Goal: Task Accomplishment & Management: Complete application form

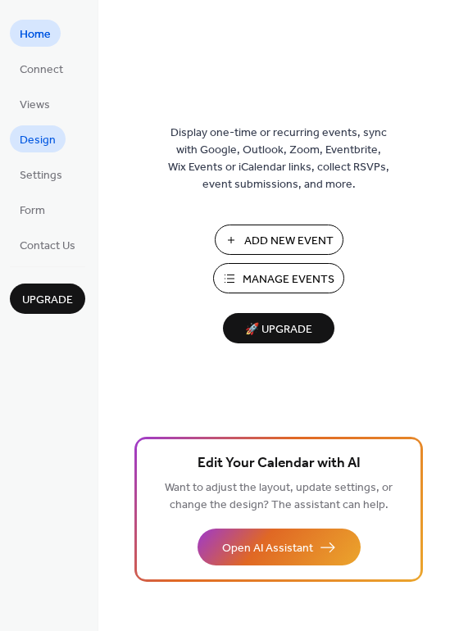
click at [38, 144] on span "Design" at bounding box center [38, 140] width 36 height 17
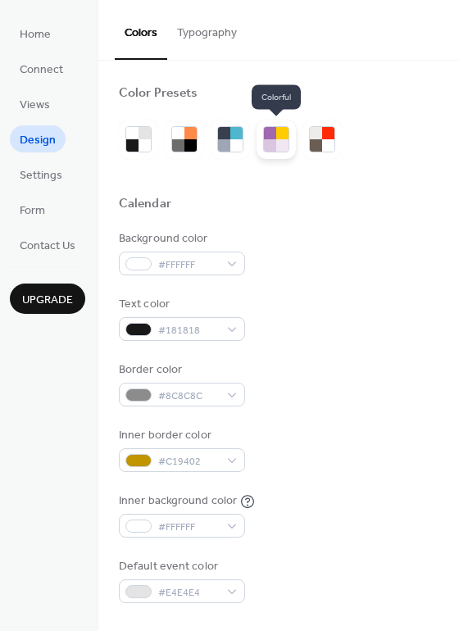
click at [275, 143] on div at bounding box center [270, 145] width 12 height 12
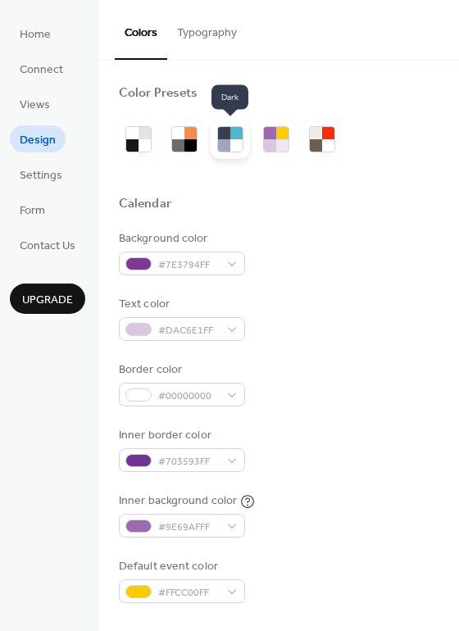
click at [236, 136] on div at bounding box center [236, 133] width 12 height 12
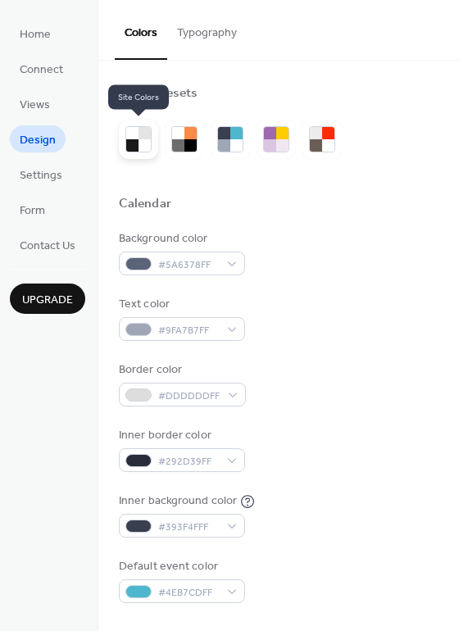
click at [133, 141] on div at bounding box center [132, 145] width 12 height 12
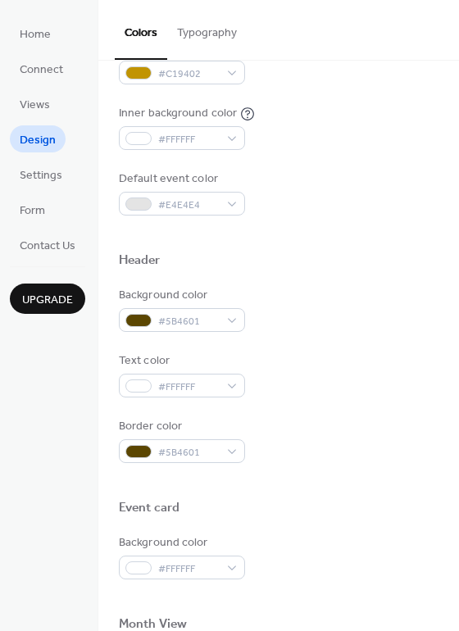
scroll to position [389, 0]
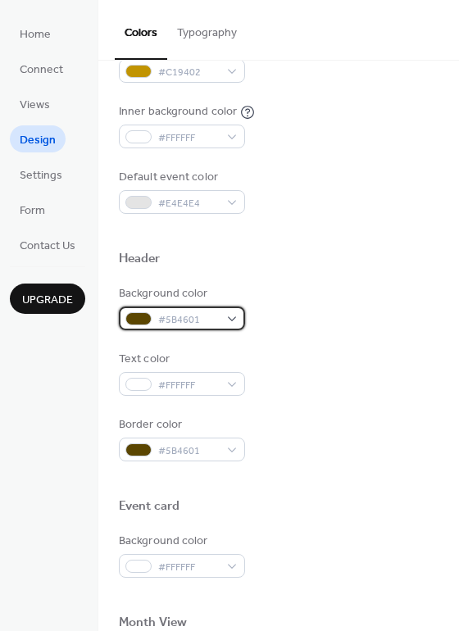
click at [217, 315] on span "#5B4601" at bounding box center [188, 319] width 61 height 17
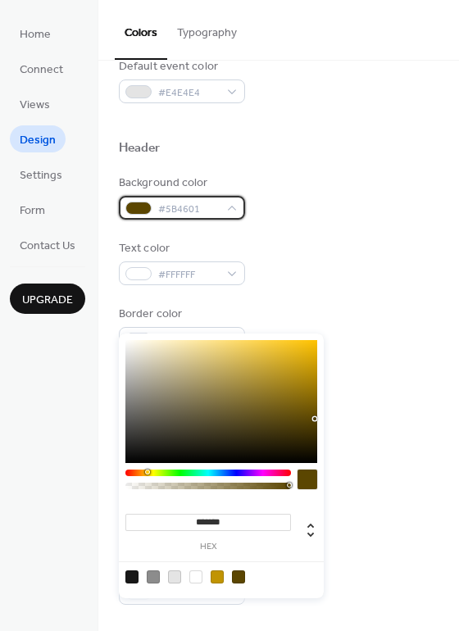
scroll to position [504, 0]
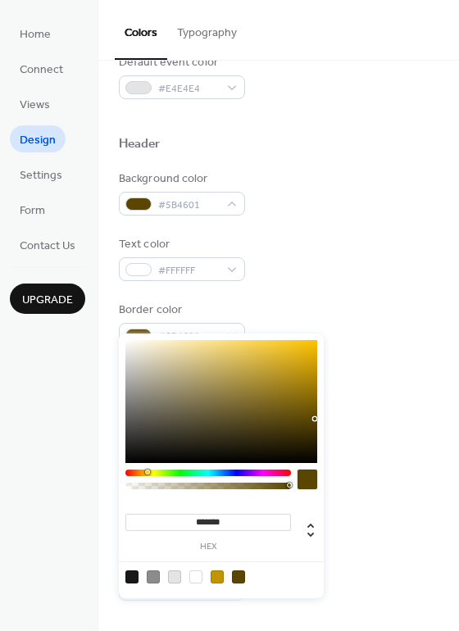
click at [300, 358] on div "******* hex" at bounding box center [221, 465] width 205 height 265
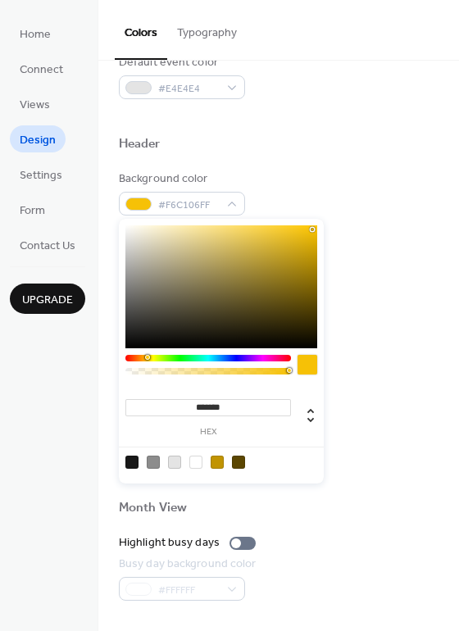
type input "*******"
drag, startPoint x: 299, startPoint y: 243, endPoint x: 310, endPoint y: 231, distance: 16.8
click at [310, 231] on div at bounding box center [310, 230] width 3 height 3
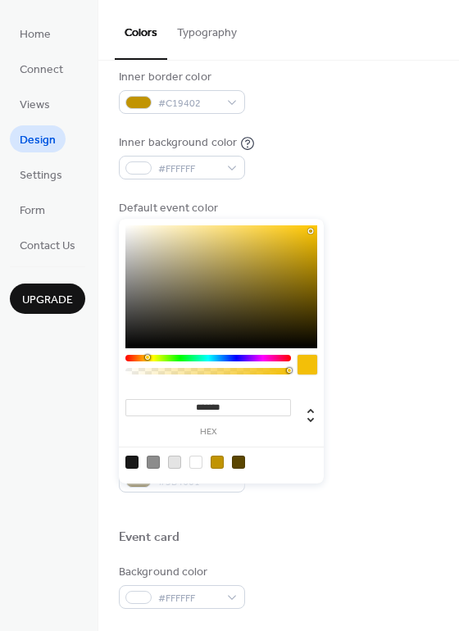
scroll to position [320, 0]
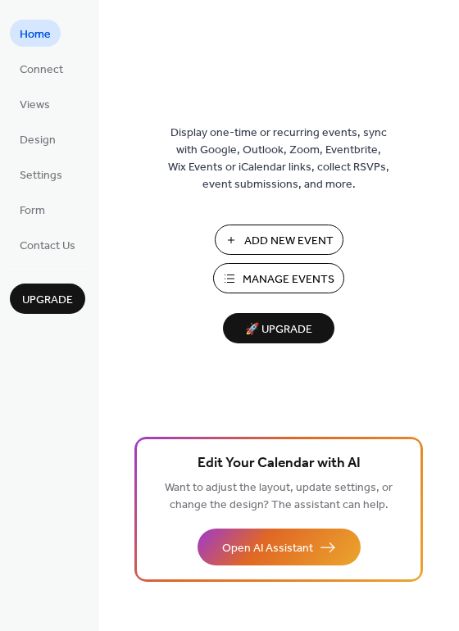
click at [305, 280] on span "Manage Events" at bounding box center [288, 279] width 92 height 17
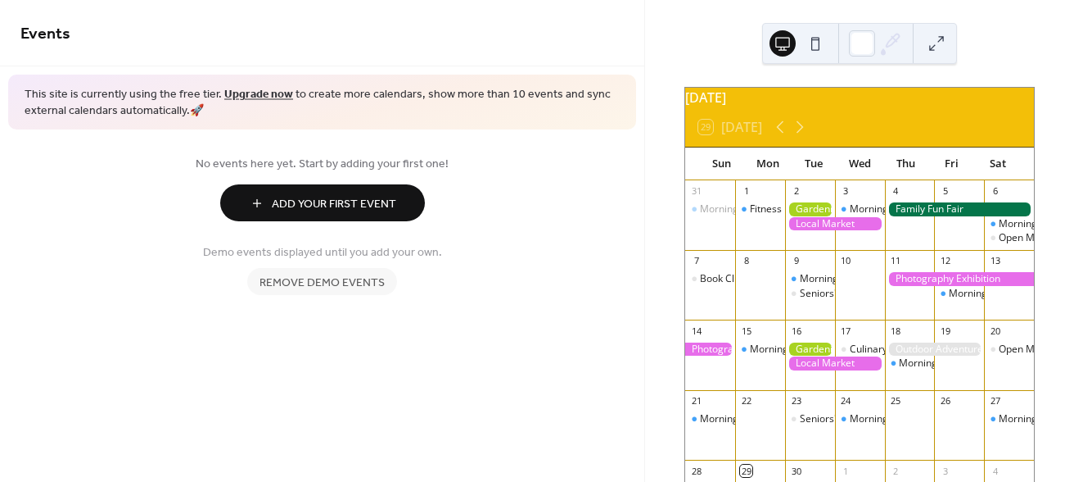
click at [308, 285] on span "Remove demo events" at bounding box center [322, 282] width 125 height 17
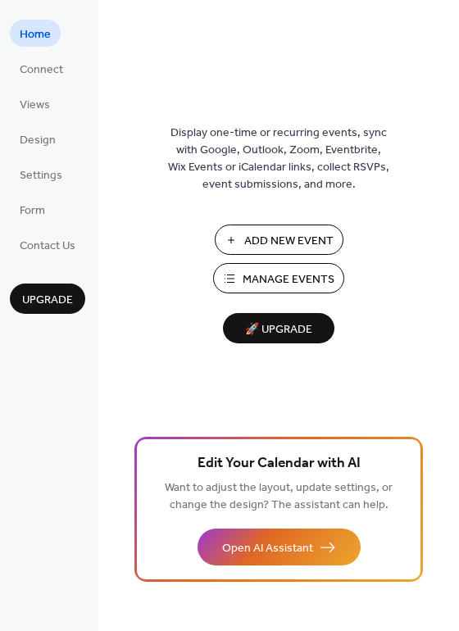
click at [270, 239] on span "Add New Event" at bounding box center [288, 241] width 89 height 17
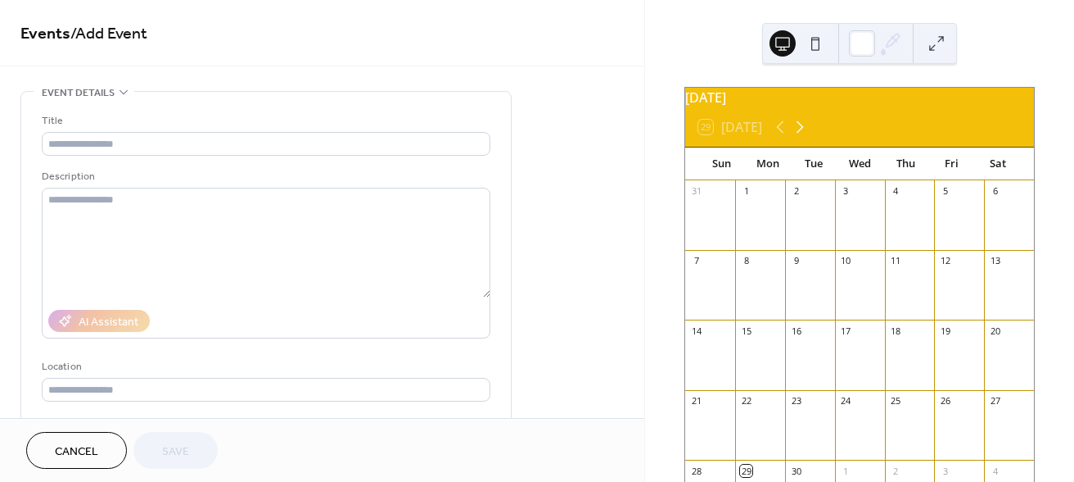
click at [804, 133] on icon at bounding box center [800, 127] width 7 height 12
click at [806, 289] on div at bounding box center [810, 293] width 50 height 42
click at [803, 267] on div "7" at bounding box center [796, 261] width 12 height 12
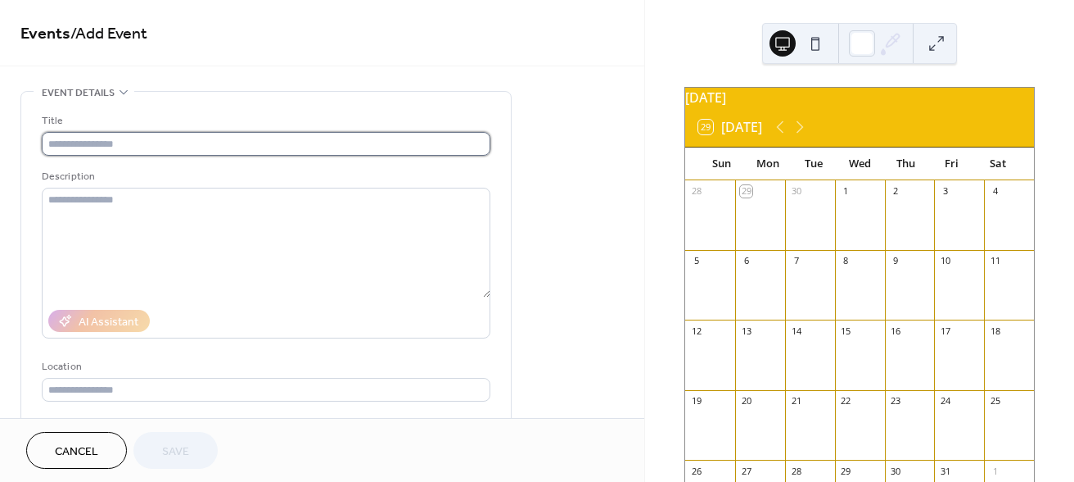
click at [148, 143] on input "text" at bounding box center [266, 144] width 449 height 24
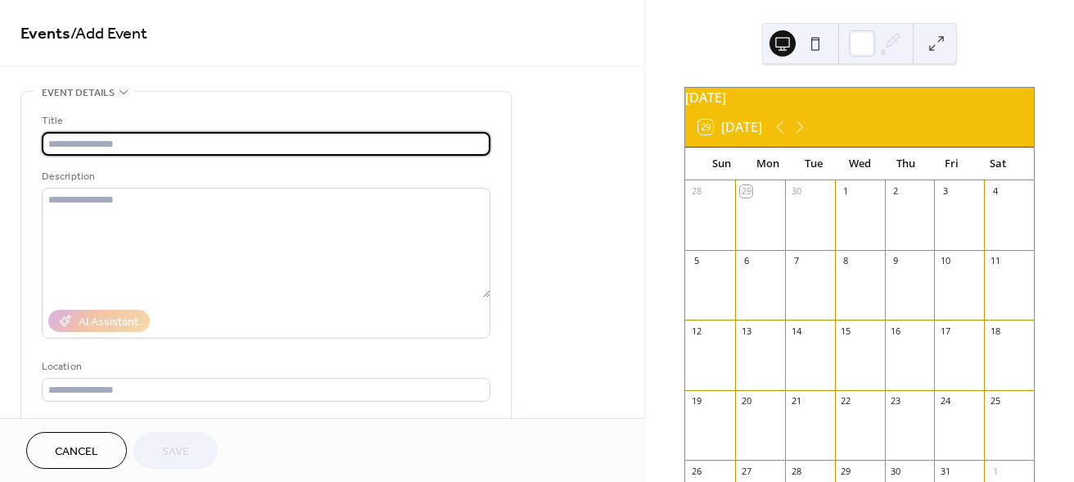
click at [812, 272] on div "7" at bounding box center [810, 261] width 50 height 22
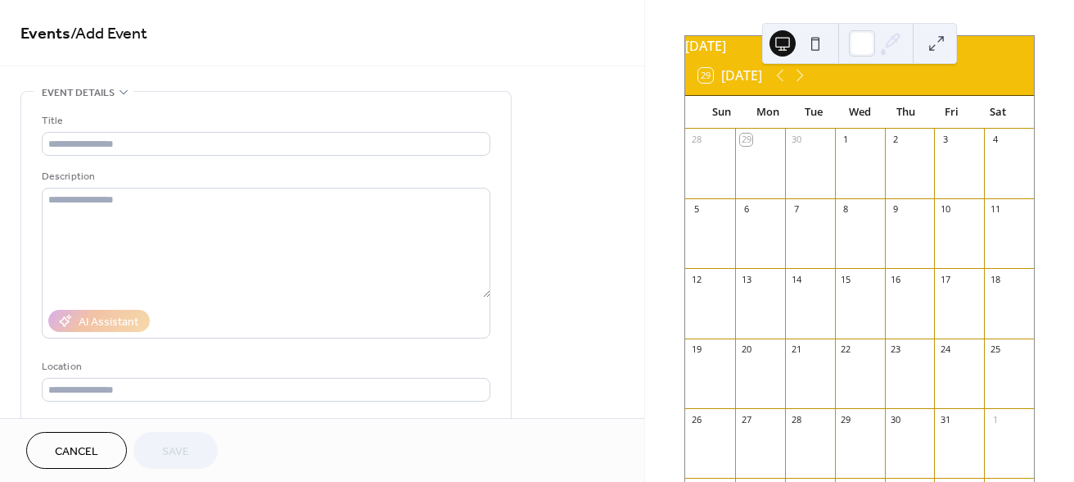
scroll to position [54, 0]
